Goal: Check status

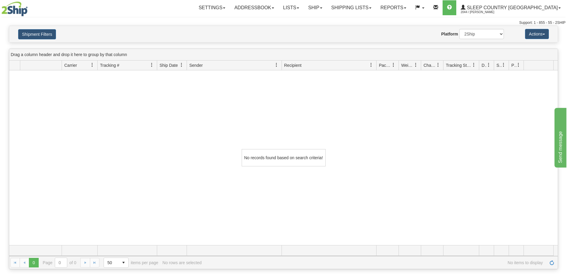
click at [22, 8] on img at bounding box center [14, 8] width 26 height 15
click at [39, 40] on div "Shipment Filters Website Agent Nothing selected Client User Platform 2Ship Impo…" at bounding box center [283, 34] width 549 height 16
click at [40, 36] on button "Shipment Filters" at bounding box center [37, 34] width 38 height 10
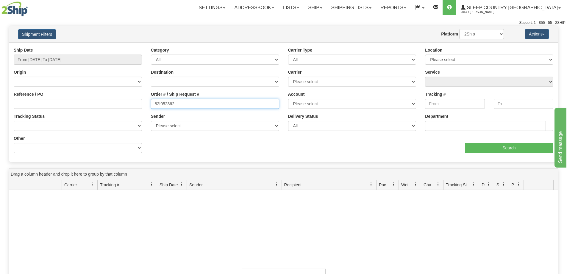
click at [190, 107] on input "82I052362" at bounding box center [215, 104] width 128 height 10
click at [185, 108] on input "82I052362" at bounding box center [215, 104] width 128 height 10
drag, startPoint x: 181, startPoint y: 104, endPoint x: 133, endPoint y: 108, distance: 48.1
click at [133, 47] on div "Reference / PO Order # / Ship Request # 82I052362 Account Please select [GEOGRA…" at bounding box center [283, 47] width 549 height 0
click at [170, 224] on div "No records found based on search criteria!" at bounding box center [283, 277] width 549 height 174
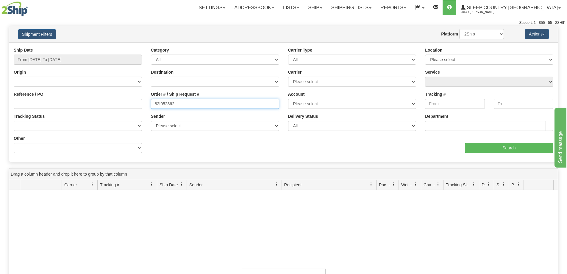
click at [190, 106] on input "82I052362" at bounding box center [215, 104] width 128 height 10
paste input "9000I050061"
type input "9000I050061"
click at [456, 143] on div "aaa Search" at bounding box center [421, 144] width 274 height 18
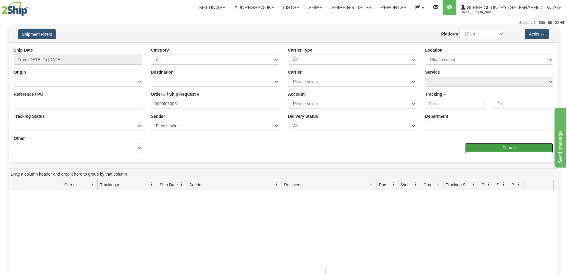
click at [476, 149] on input "Search" at bounding box center [509, 148] width 88 height 10
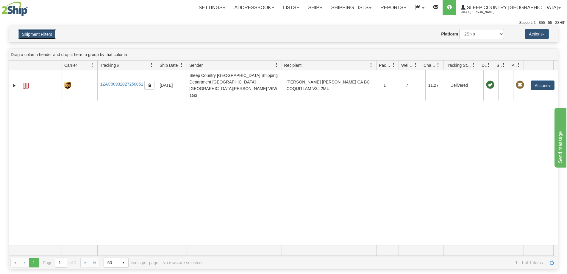
click at [44, 38] on button "Shipment Filters" at bounding box center [37, 34] width 38 height 10
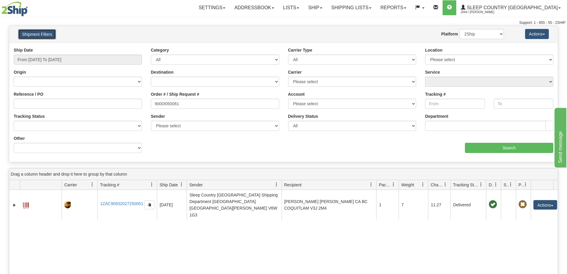
drag, startPoint x: 422, startPoint y: 183, endPoint x: 429, endPoint y: 184, distance: 7.8
click at [429, 184] on div "Id Client Id Carrier Tracking # Pro Number Ship Date Label Generation Date Send…" at bounding box center [281, 185] width 544 height 10
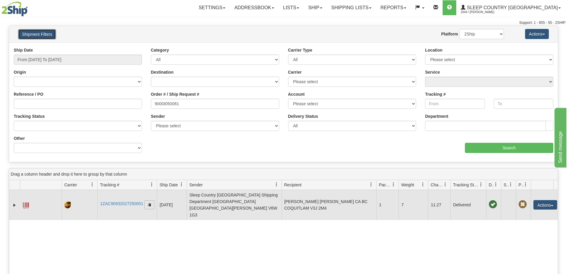
click at [149, 202] on span "button" at bounding box center [150, 204] width 4 height 4
